Goal: Task Accomplishment & Management: Use online tool/utility

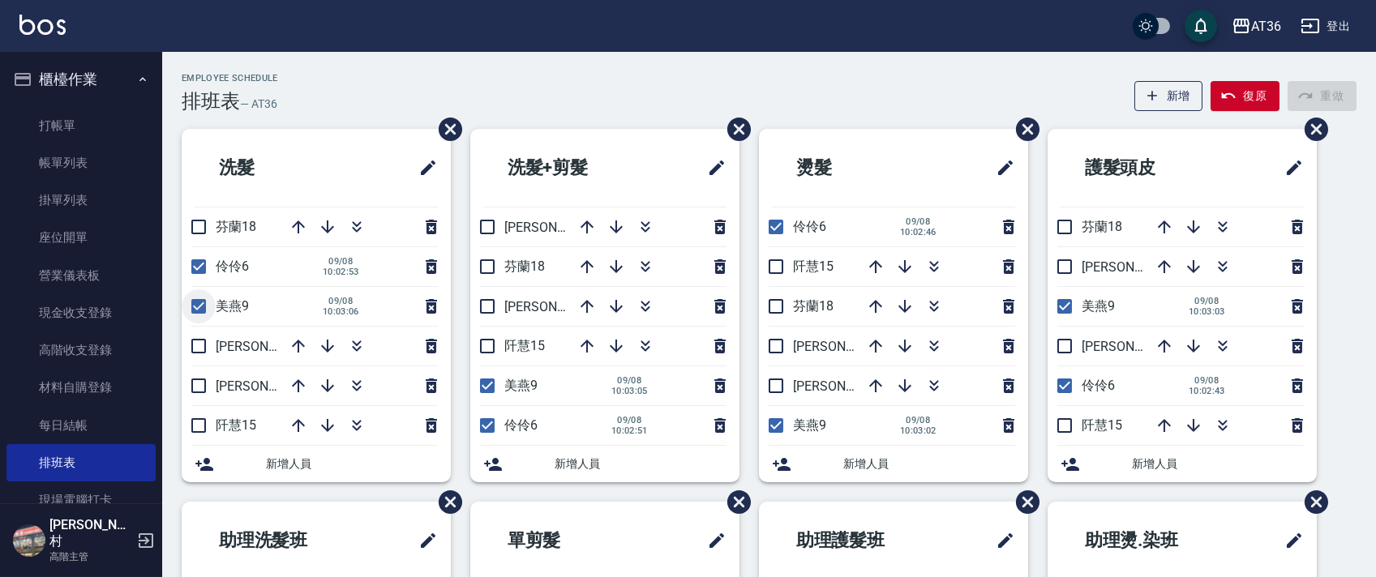
click at [203, 300] on input "checkbox" at bounding box center [199, 306] width 34 height 34
checkbox input "false"
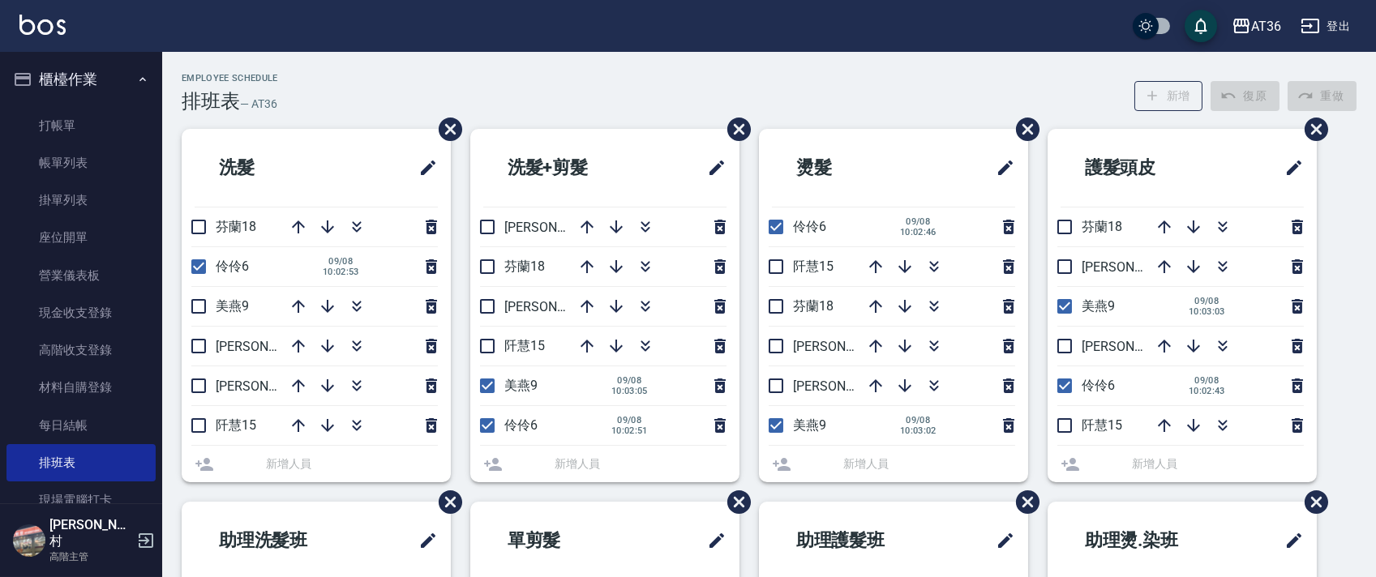
click at [199, 261] on input "checkbox" at bounding box center [199, 267] width 34 height 34
checkbox input "false"
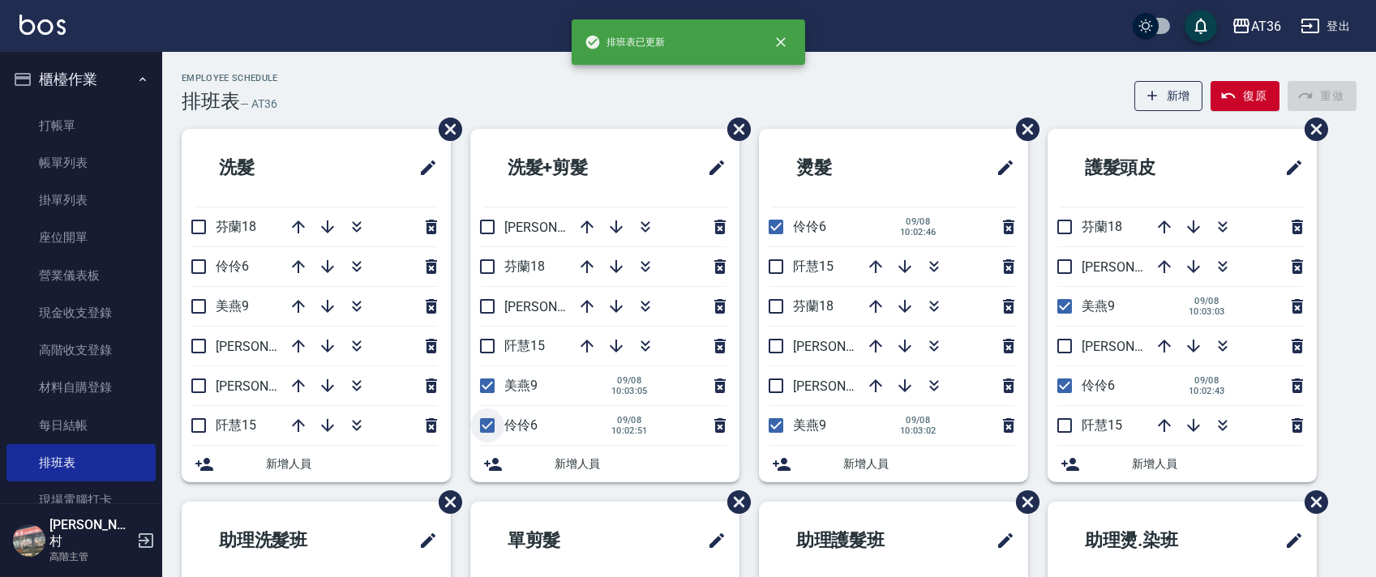
click at [486, 426] on input "checkbox" at bounding box center [487, 426] width 34 height 34
checkbox input "false"
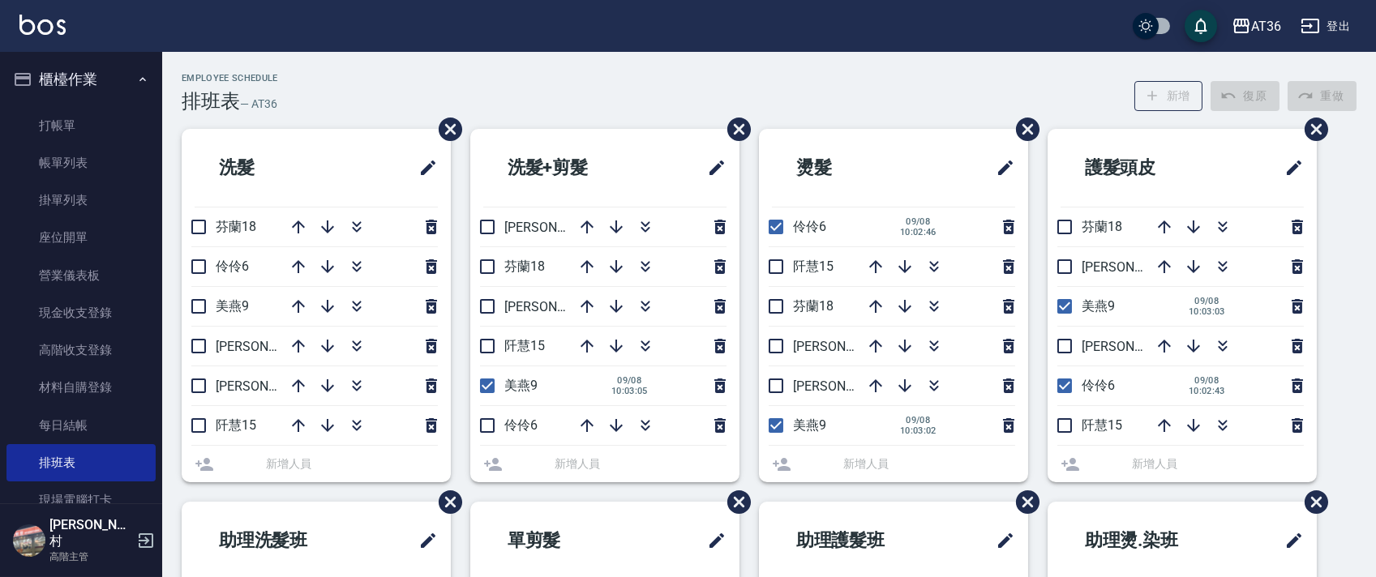
click at [486, 389] on input "checkbox" at bounding box center [487, 386] width 34 height 34
checkbox input "false"
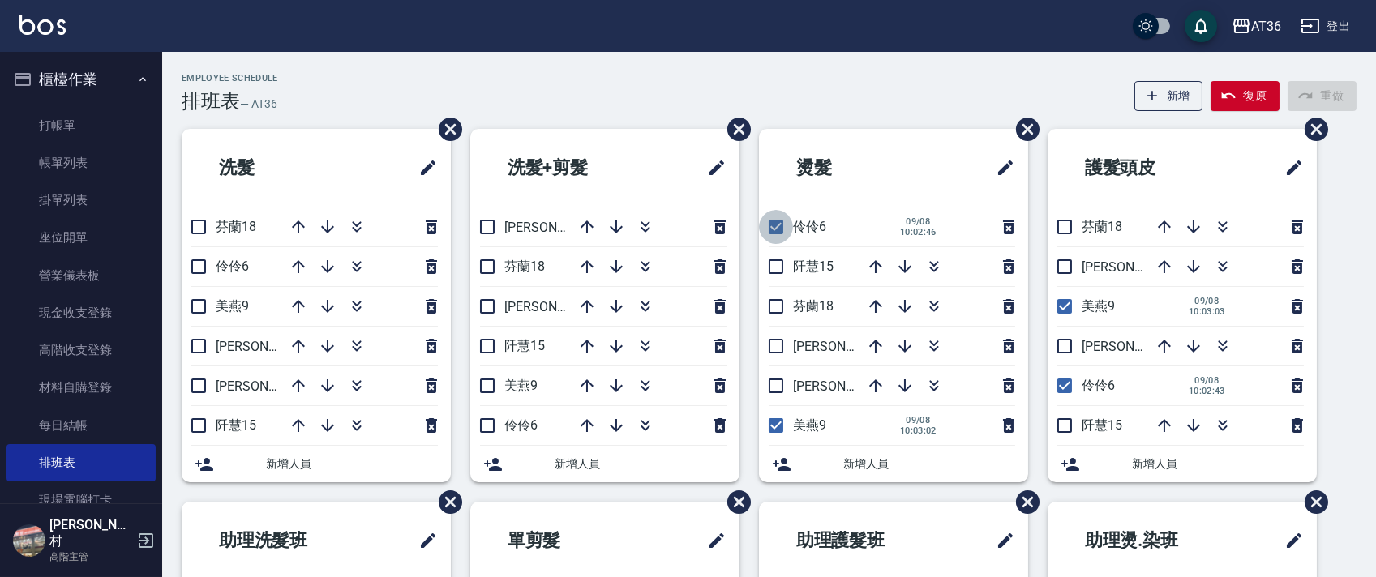
click at [778, 225] on input "checkbox" at bounding box center [776, 227] width 34 height 34
checkbox input "false"
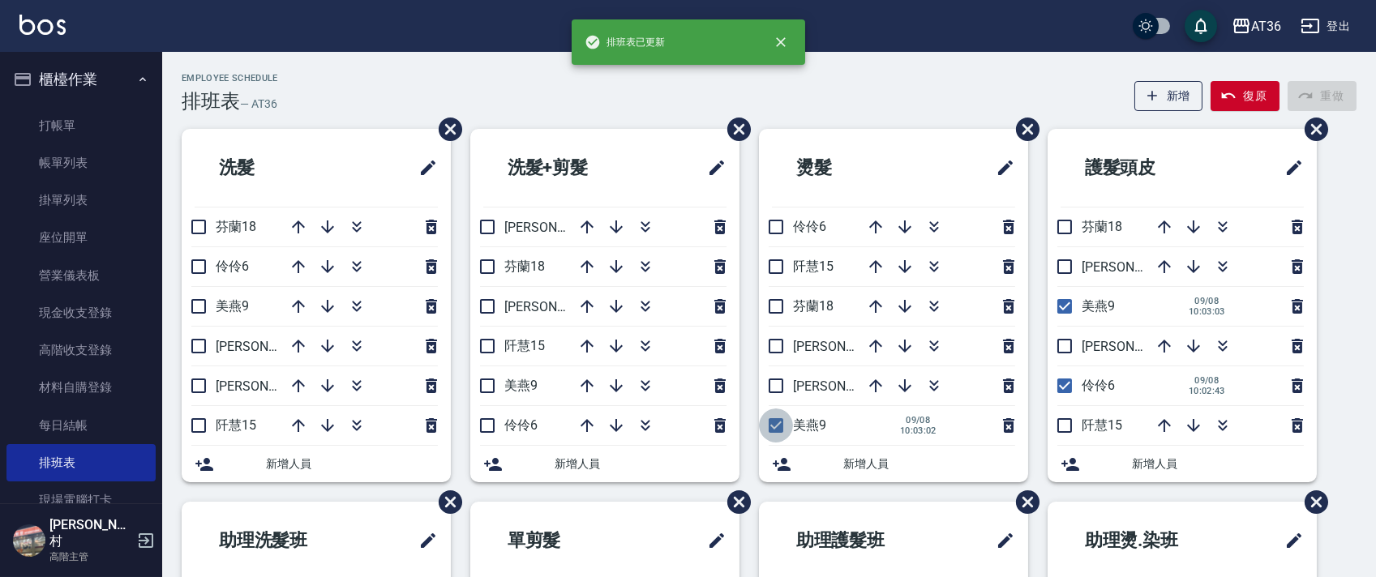
click at [776, 426] on input "checkbox" at bounding box center [776, 426] width 34 height 34
checkbox input "false"
click at [1071, 387] on input "checkbox" at bounding box center [1064, 386] width 34 height 34
checkbox input "false"
click at [1061, 303] on input "checkbox" at bounding box center [1064, 306] width 34 height 34
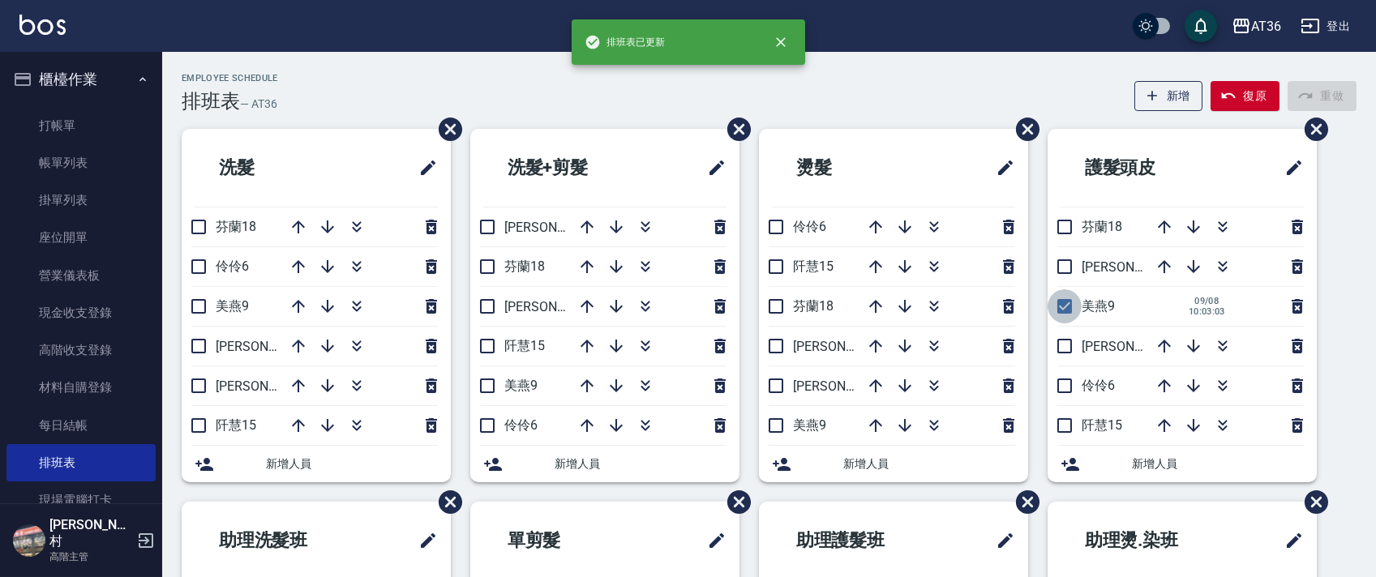
checkbox input "false"
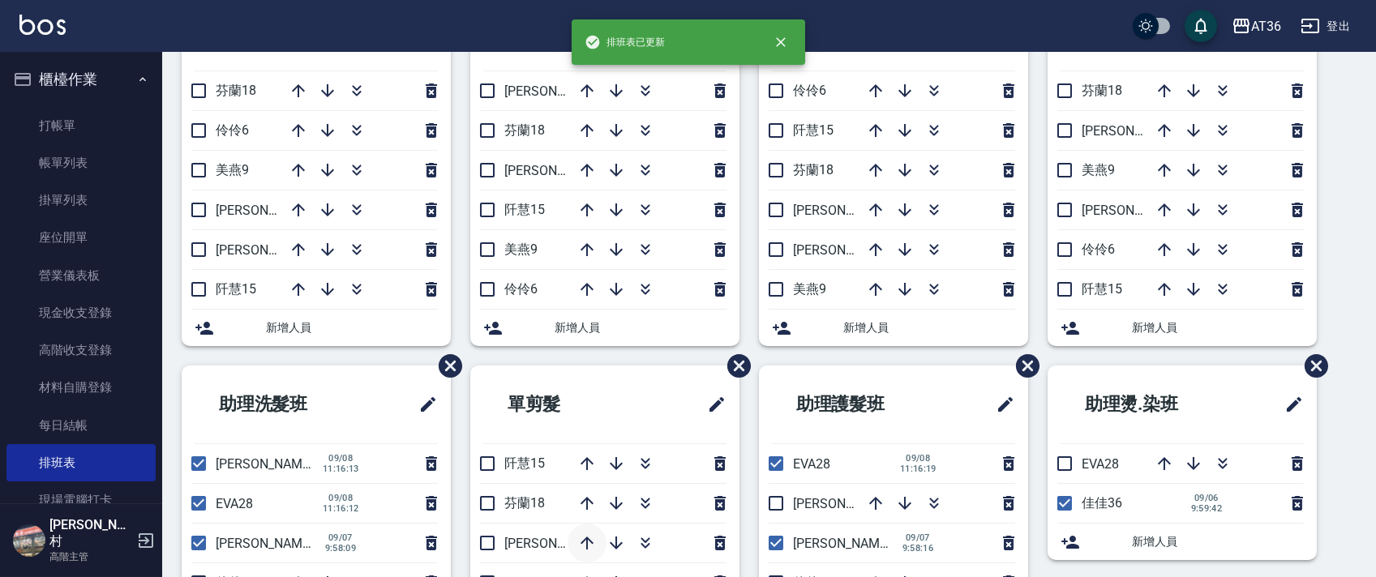
scroll to position [304, 0]
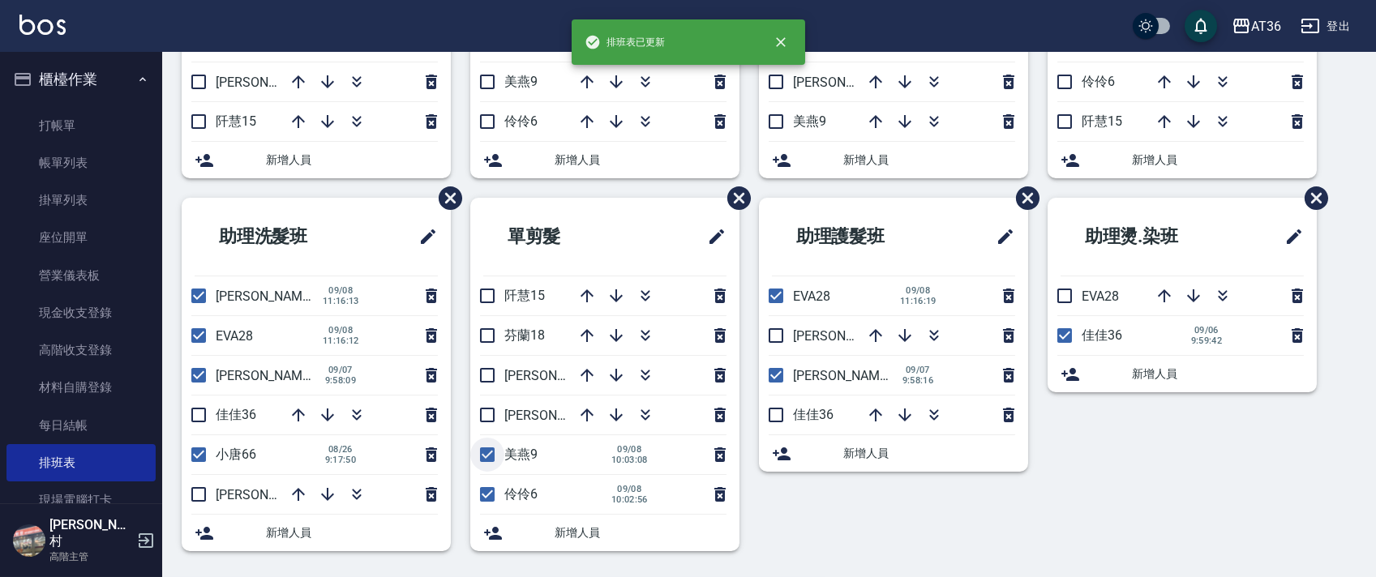
click at [489, 448] on input "checkbox" at bounding box center [487, 455] width 34 height 34
checkbox input "false"
click at [489, 500] on input "checkbox" at bounding box center [487, 494] width 34 height 34
checkbox input "false"
click at [191, 491] on input "checkbox" at bounding box center [199, 494] width 34 height 34
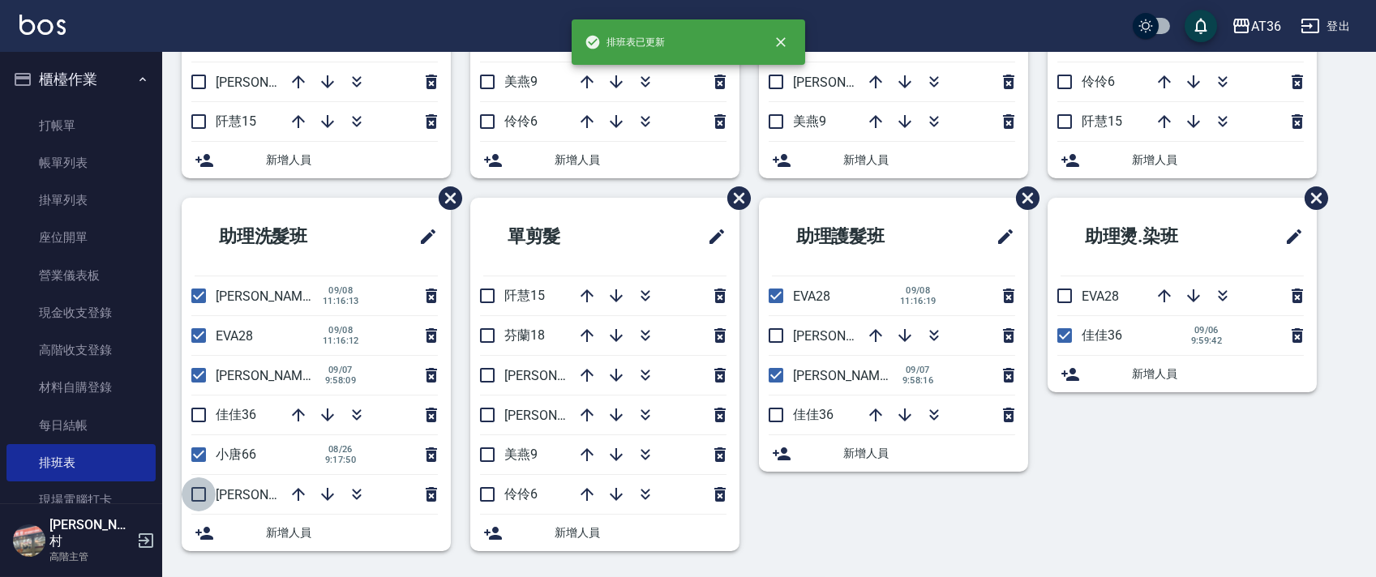
checkbox input "true"
click at [770, 341] on input "checkbox" at bounding box center [776, 336] width 34 height 34
checkbox input "true"
click at [1068, 300] on input "checkbox" at bounding box center [1064, 296] width 34 height 34
checkbox input "true"
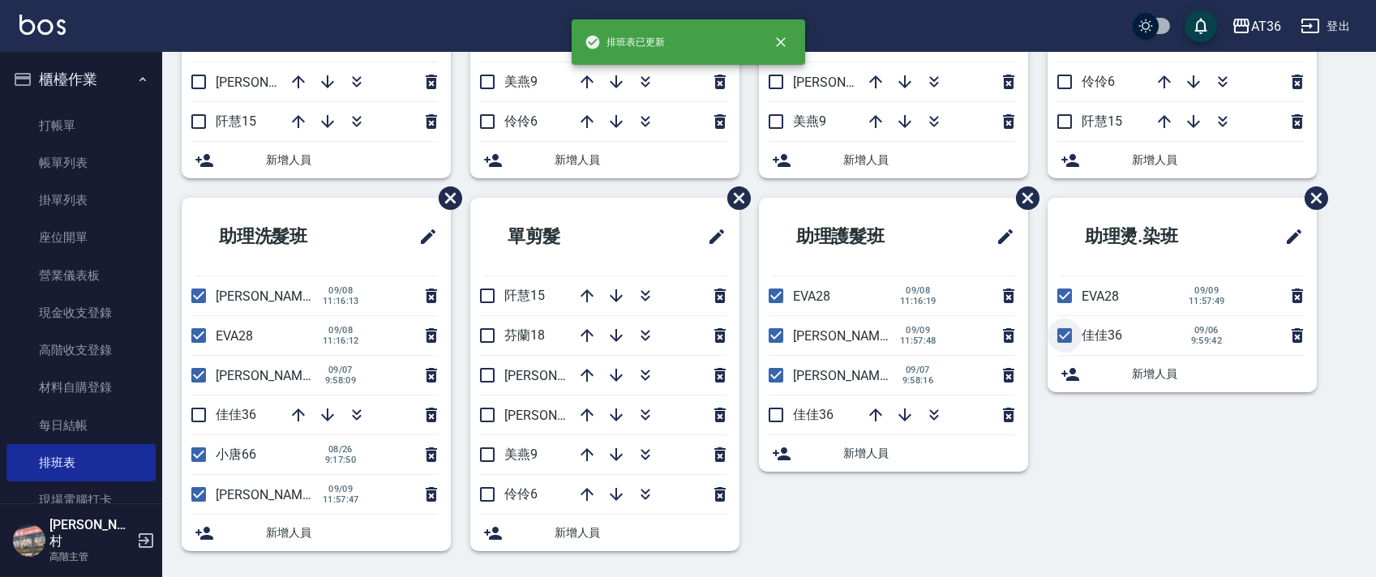
click at [1069, 336] on input "checkbox" at bounding box center [1064, 336] width 34 height 34
checkbox input "false"
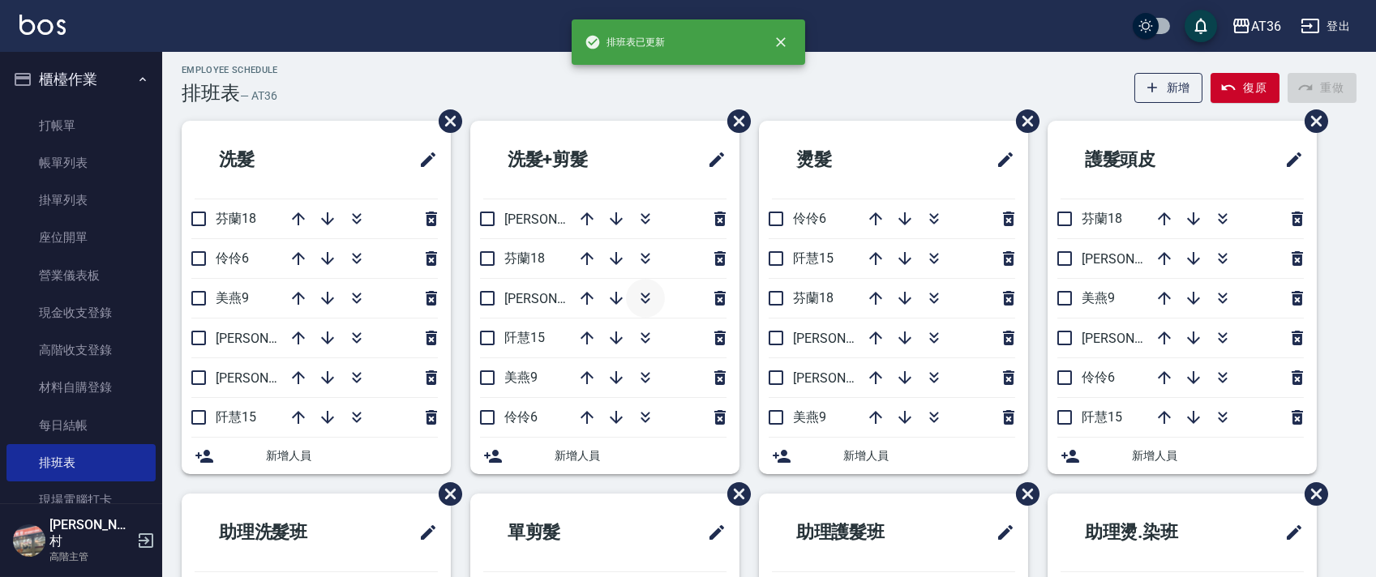
scroll to position [0, 0]
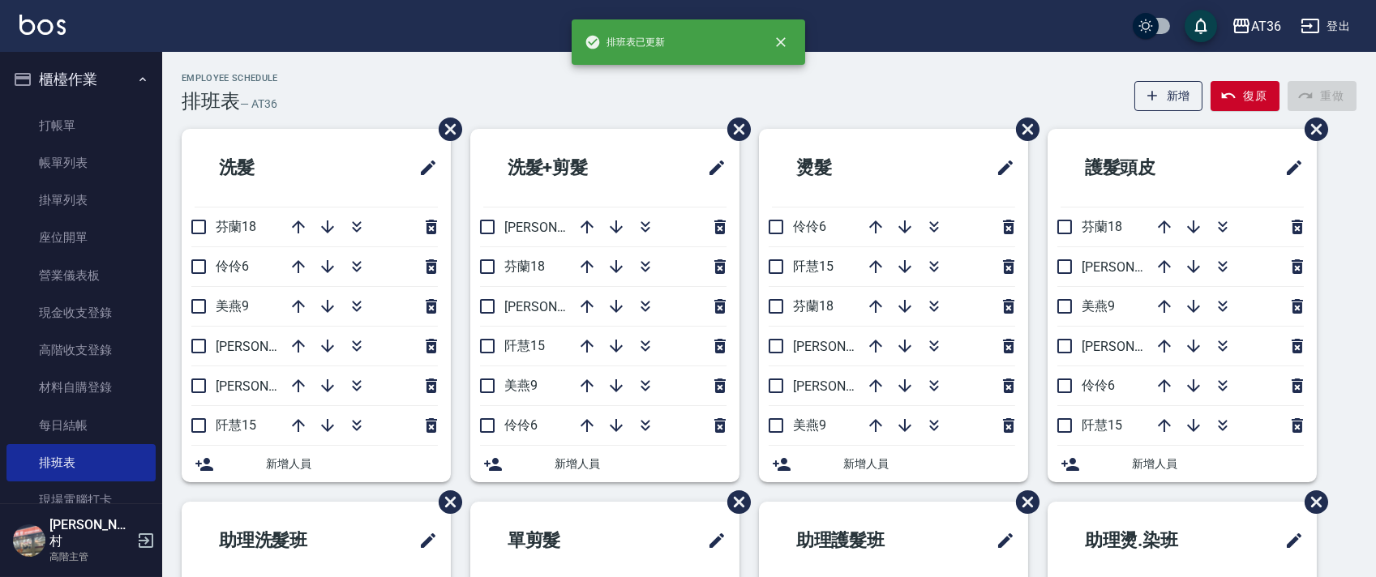
click at [615, 125] on div "Employee Schedule 排班表 — AT36 新增 復原 重做 洗髮 芬蘭18 伶伶6 美燕9 小鳳16 珮茹11 阡慧15 新增人員 洗髮+剪髮…" at bounding box center [768, 474] width 1213 height 802
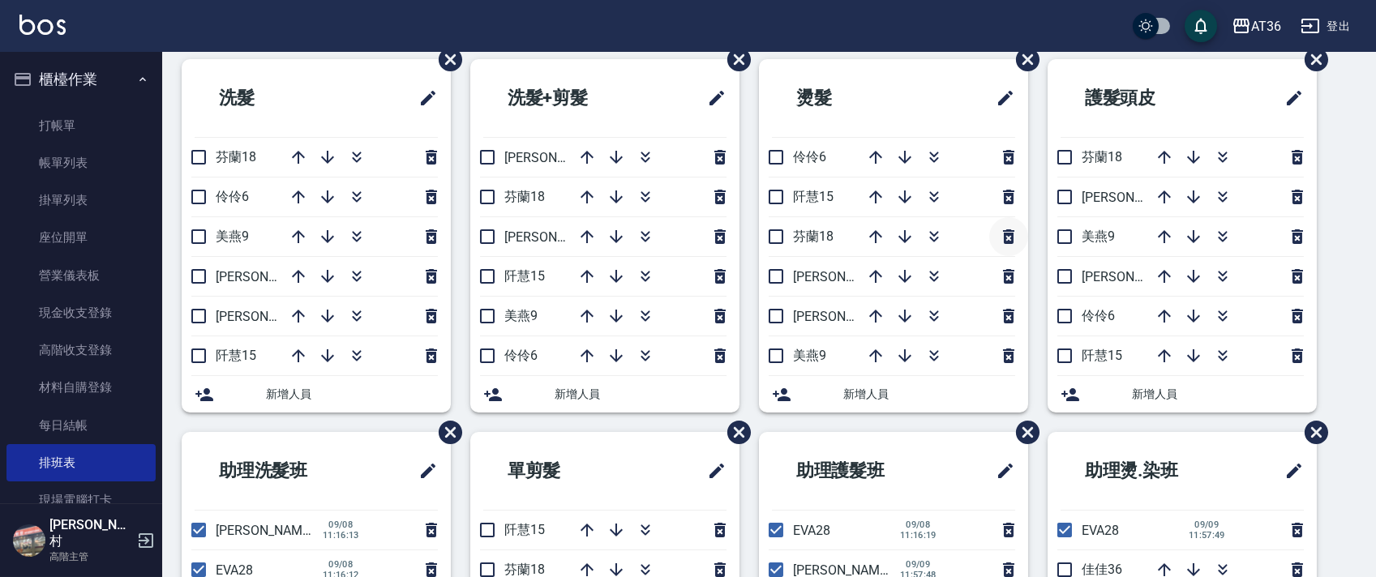
scroll to position [304, 0]
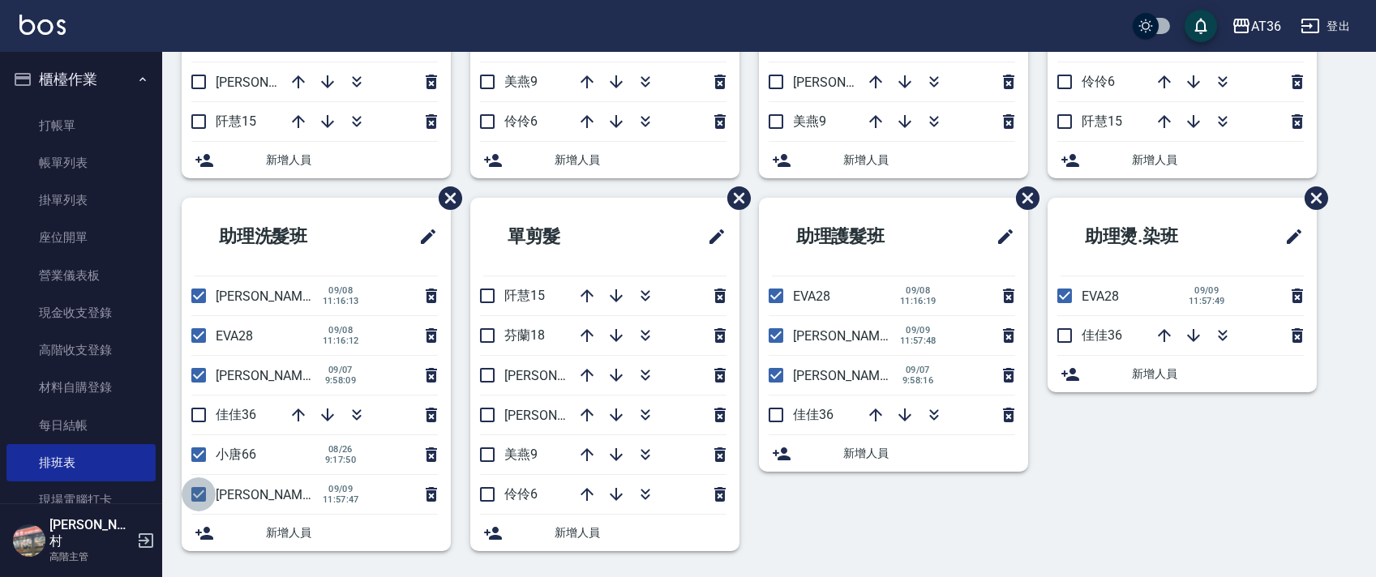
click at [196, 494] on input "checkbox" at bounding box center [199, 494] width 34 height 34
checkbox input "false"
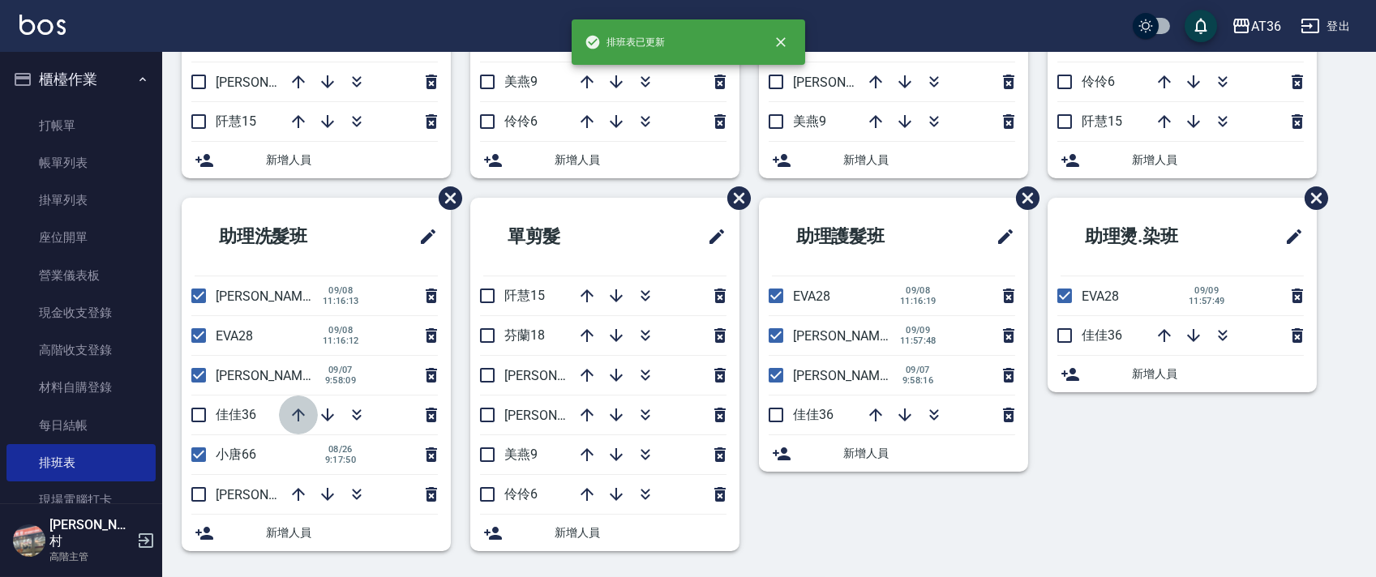
click at [295, 413] on icon "button" at bounding box center [298, 415] width 13 height 13
click at [197, 415] on input "checkbox" at bounding box center [199, 415] width 34 height 34
checkbox input "true"
click at [1063, 337] on input "checkbox" at bounding box center [1064, 336] width 34 height 34
drag, startPoint x: 1062, startPoint y: 330, endPoint x: 1150, endPoint y: 182, distance: 172.7
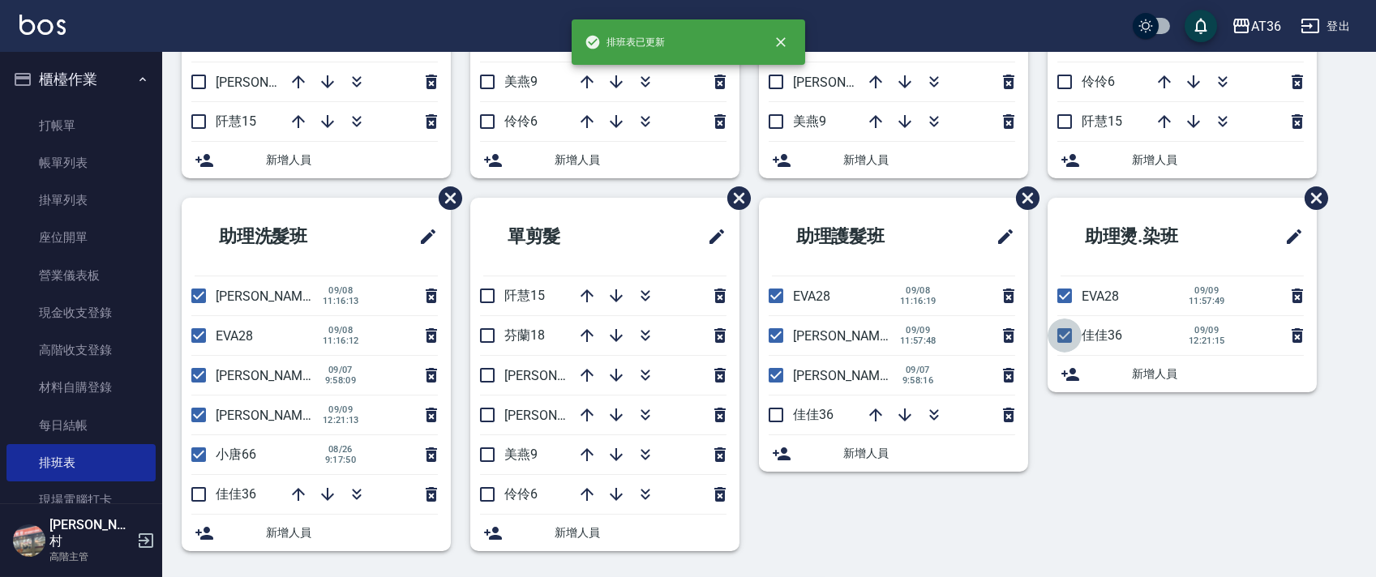
click at [1068, 330] on input "checkbox" at bounding box center [1064, 336] width 34 height 34
checkbox input "false"
